Goal: Information Seeking & Learning: Check status

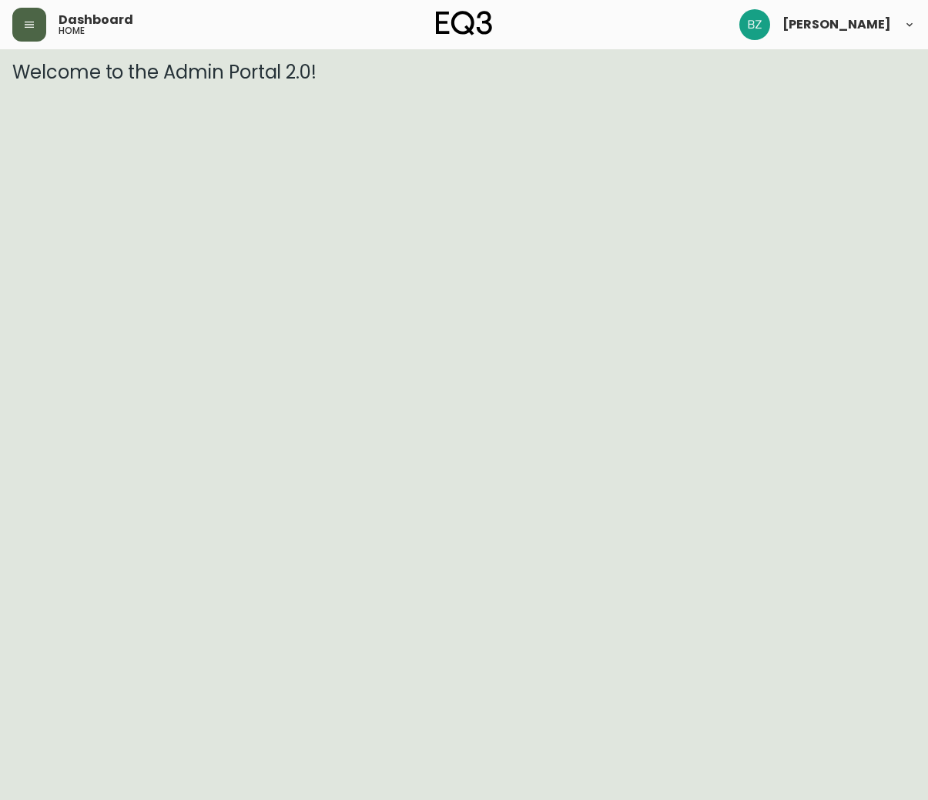
click at [27, 18] on icon "button" at bounding box center [29, 24] width 12 height 12
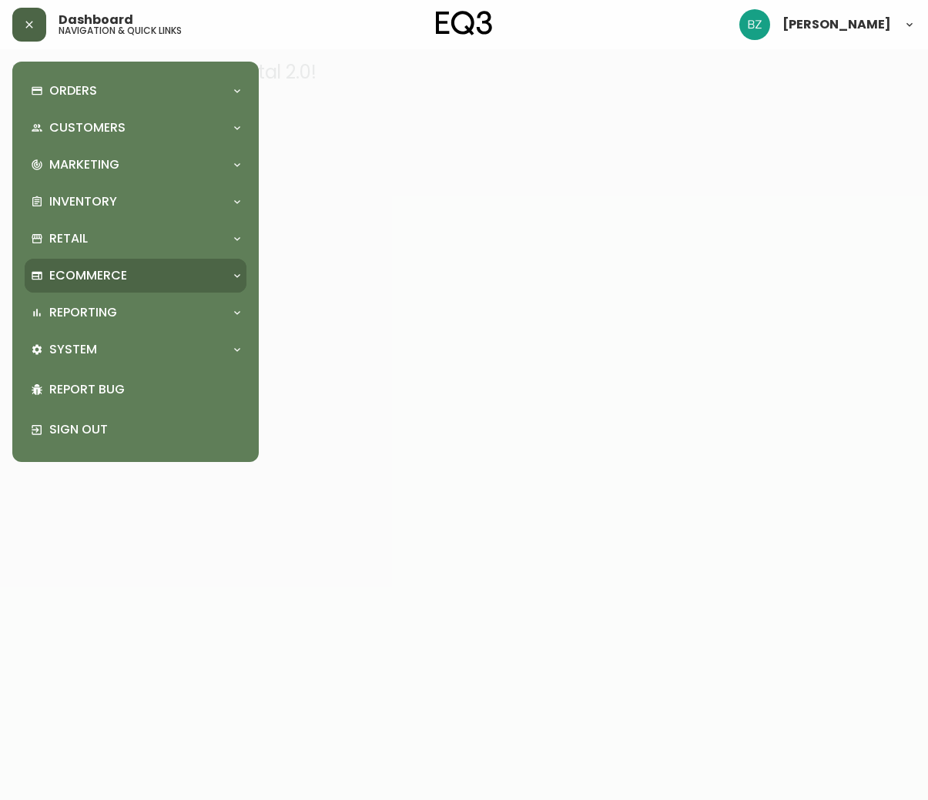
click at [152, 266] on div "Ecommerce" at bounding box center [136, 276] width 222 height 34
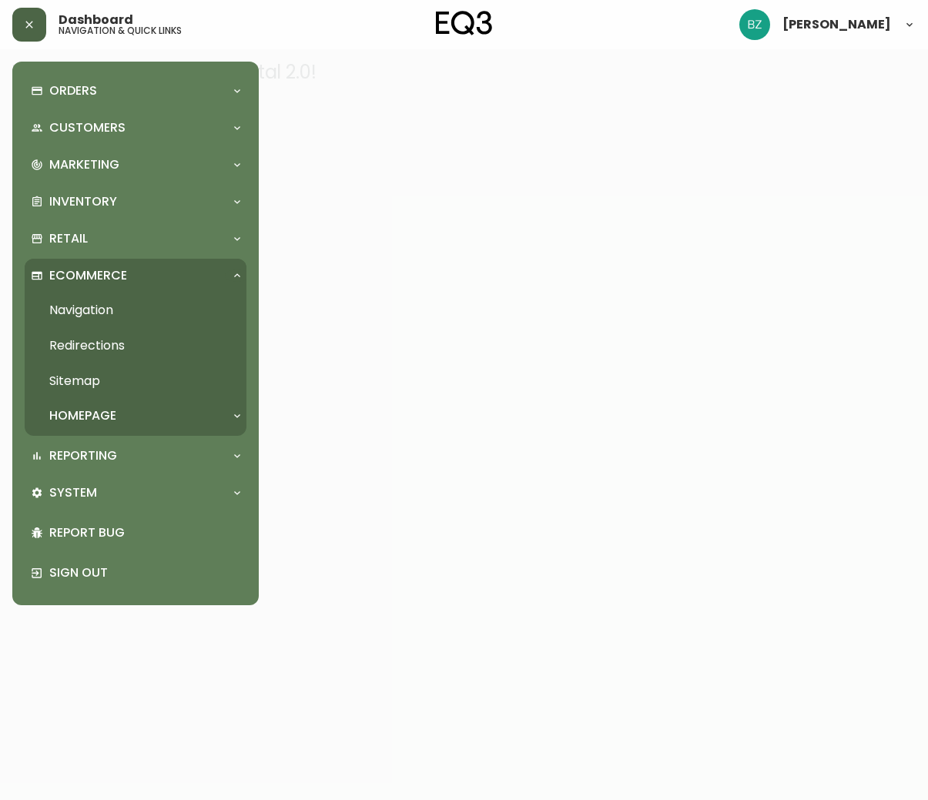
click at [168, 184] on div "Orders Order Search Kona Kart Swatch Requests Customers Customer Search Marketi…" at bounding box center [136, 333] width 222 height 519
click at [168, 201] on div "Inventory" at bounding box center [128, 201] width 194 height 17
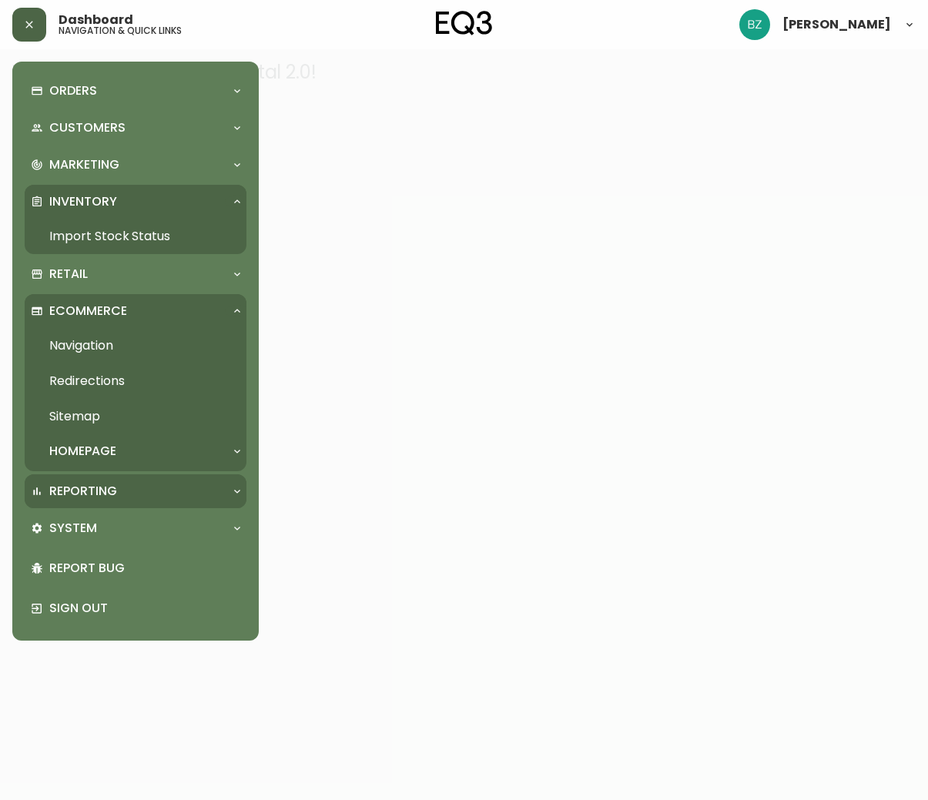
click at [149, 489] on div "Reporting" at bounding box center [128, 491] width 194 height 17
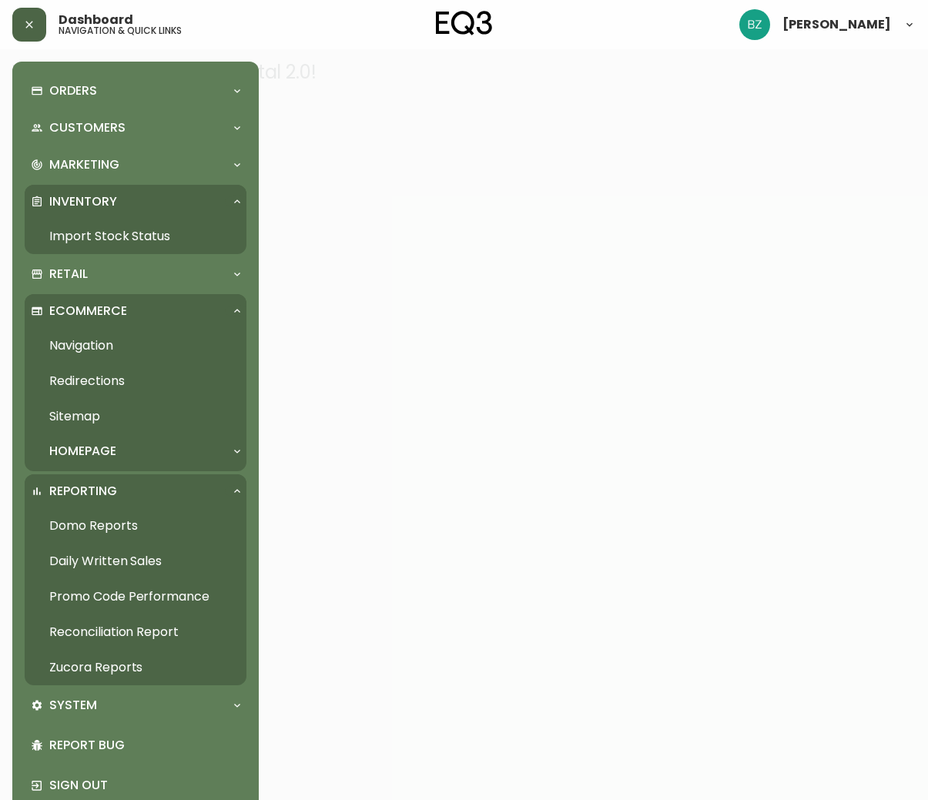
click at [122, 557] on link "Daily Written Sales" at bounding box center [136, 561] width 222 height 35
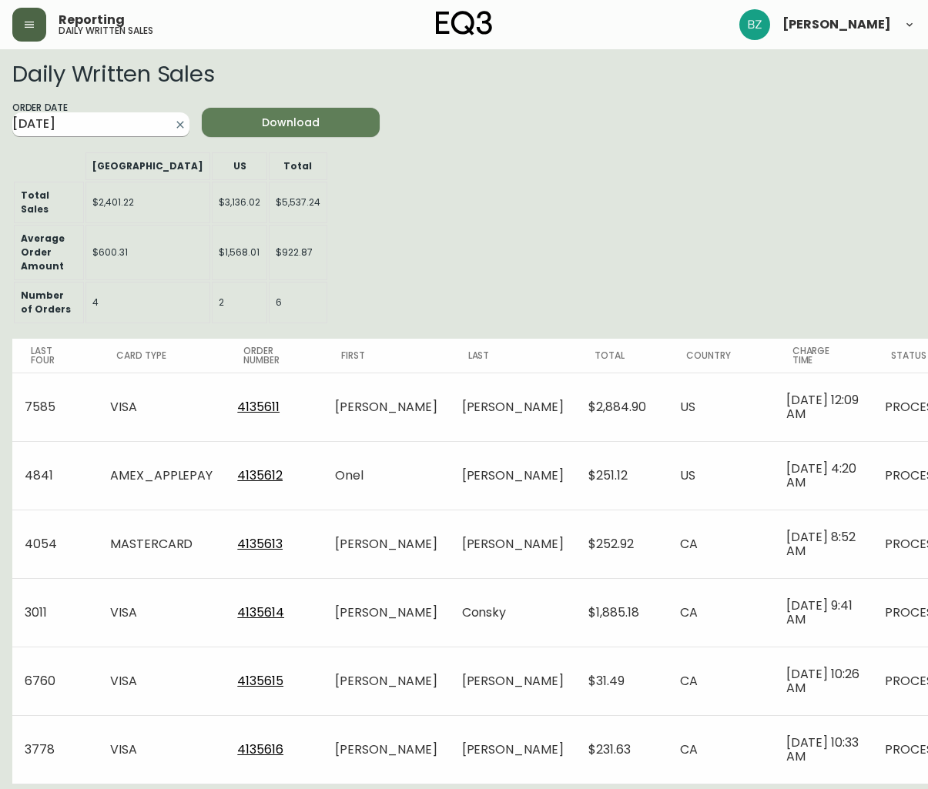
click at [118, 122] on input "[DATE]" at bounding box center [88, 124] width 152 height 25
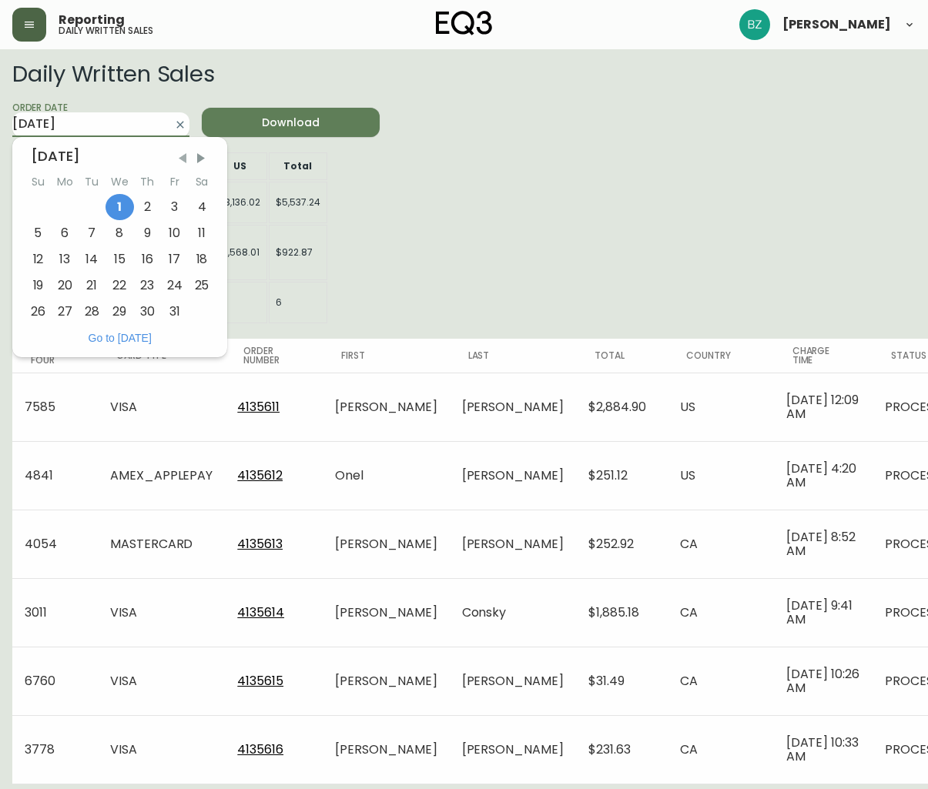
click at [184, 159] on span "Previous Month" at bounding box center [182, 158] width 15 height 15
click at [86, 201] on div "2" at bounding box center [92, 207] width 27 height 26
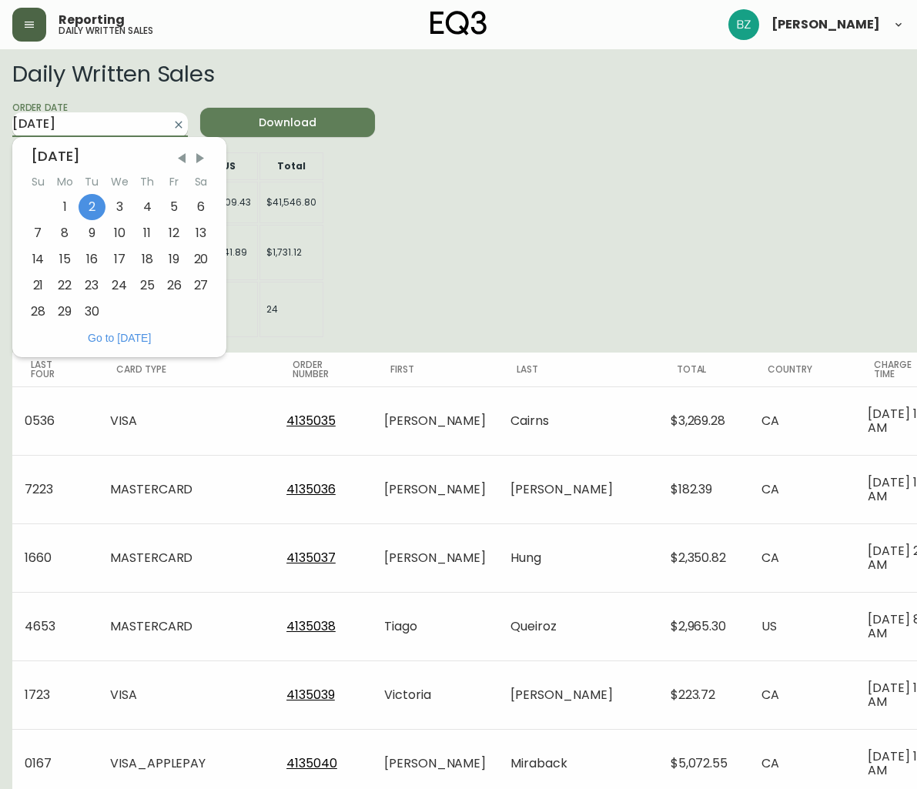
click at [141, 129] on input "[DATE]" at bounding box center [87, 124] width 151 height 25
click at [92, 308] on div "30" at bounding box center [92, 312] width 27 height 26
type input "[DATE]"
